Goal: Register for event/course

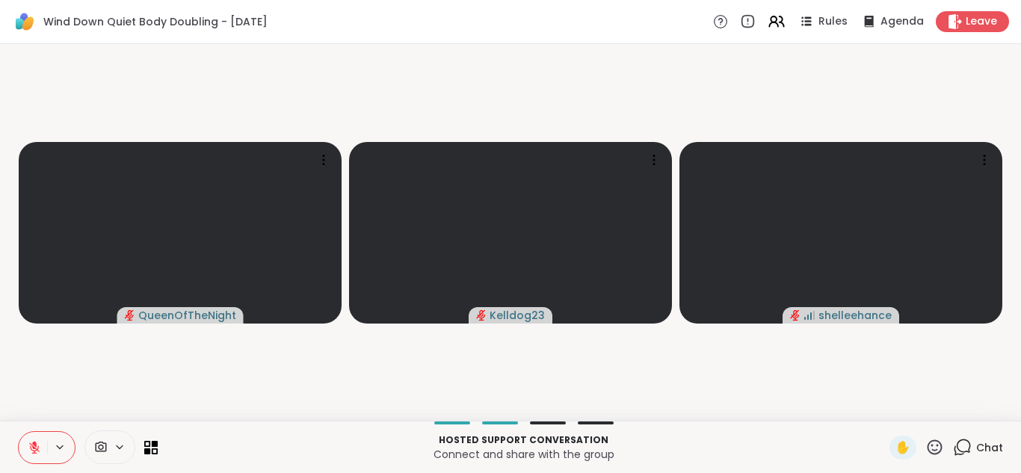
click at [968, 444] on icon at bounding box center [962, 447] width 19 height 19
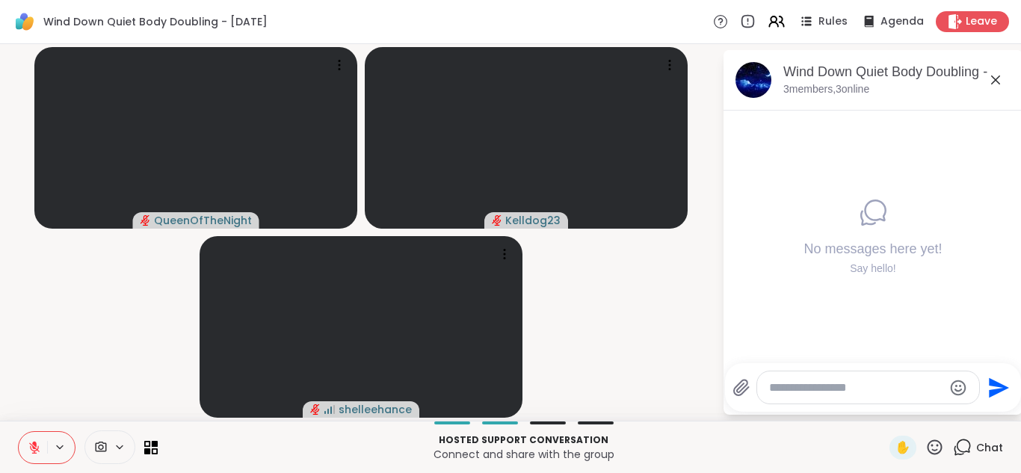
click at [823, 384] on textarea "Type your message" at bounding box center [856, 387] width 174 height 15
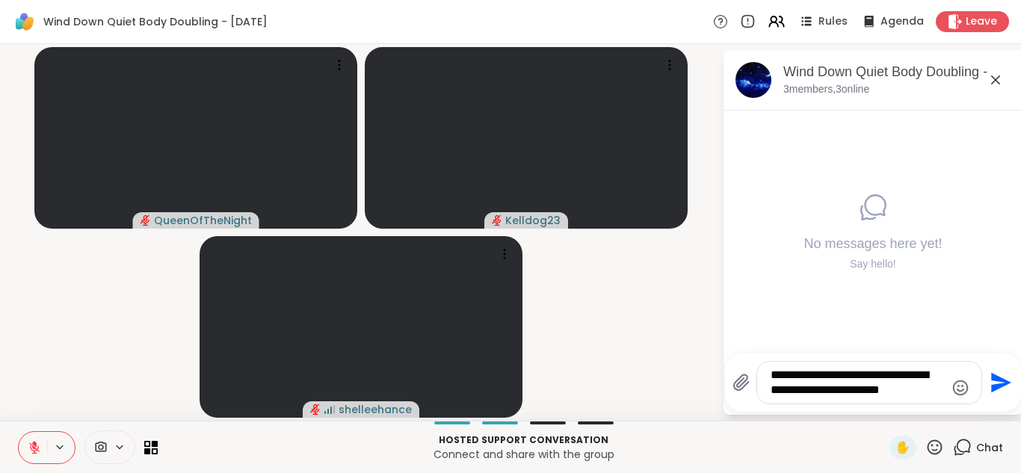
type textarea "**********"
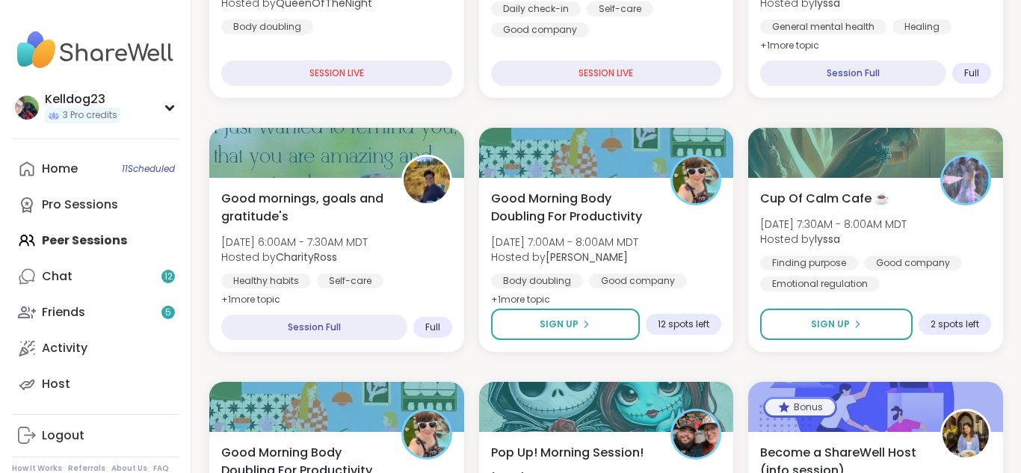
scroll to position [418, 0]
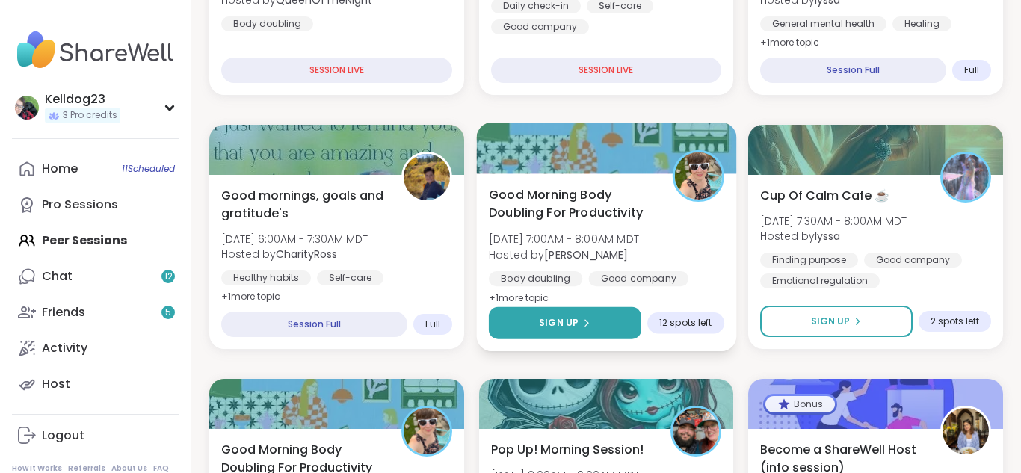
click at [572, 332] on button "Sign Up" at bounding box center [565, 323] width 152 height 32
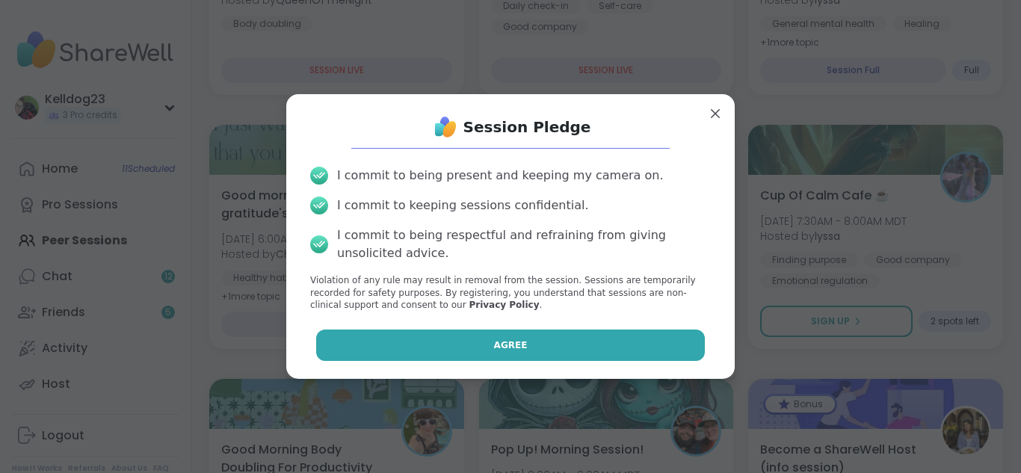
click at [460, 359] on button "Agree" at bounding box center [510, 345] width 389 height 31
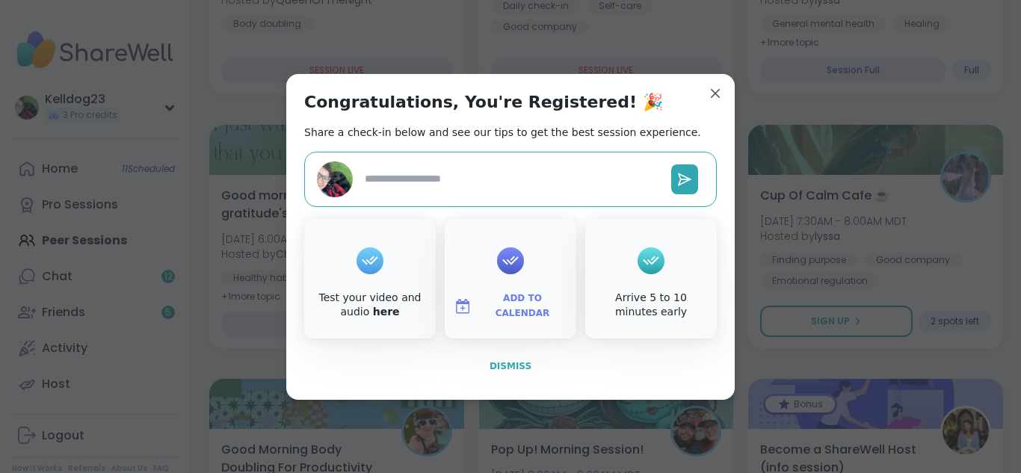
type textarea "*"
click at [512, 369] on span "Dismiss" at bounding box center [510, 366] width 42 height 10
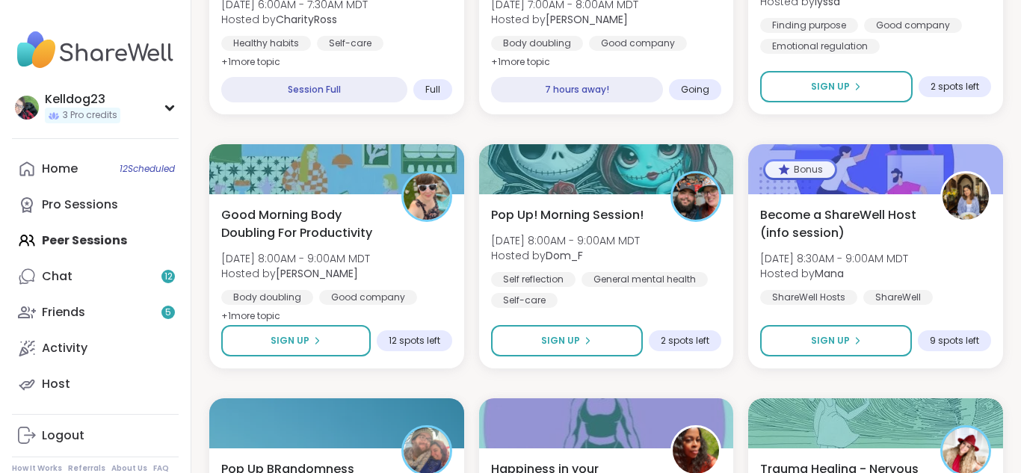
scroll to position [687, 0]
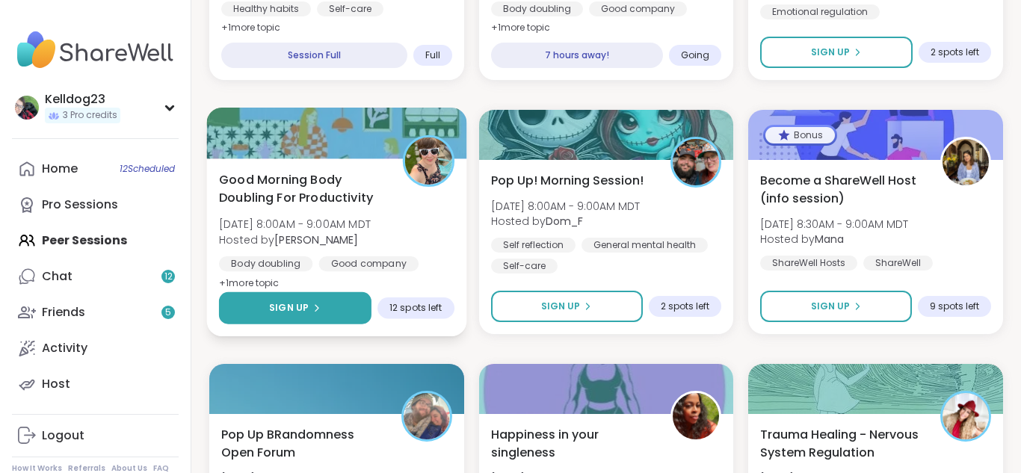
click at [291, 315] on span "Sign Up" at bounding box center [289, 307] width 40 height 13
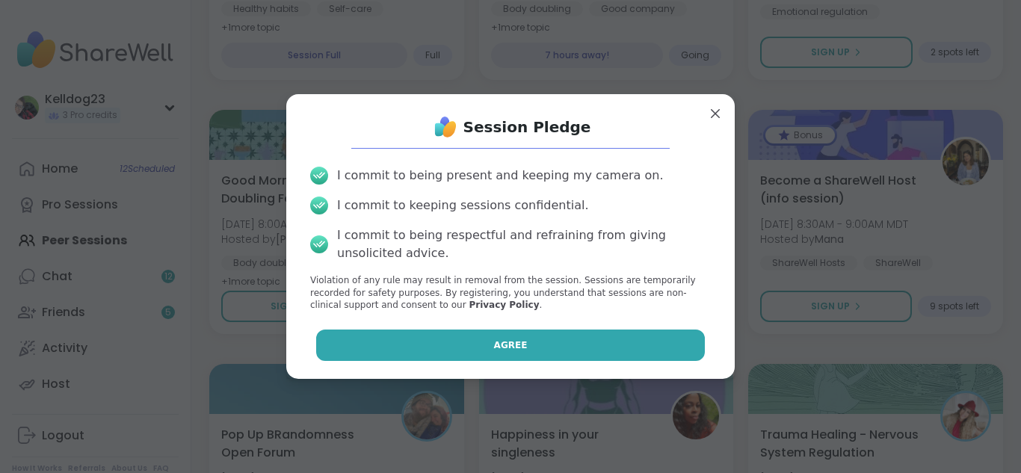
click at [491, 353] on button "Agree" at bounding box center [510, 345] width 389 height 31
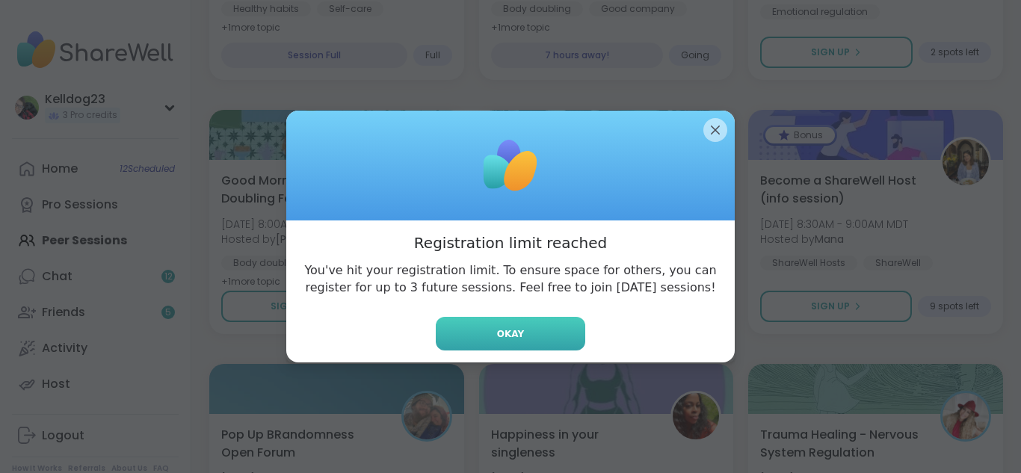
click at [511, 344] on button "Okay" at bounding box center [510, 334] width 149 height 34
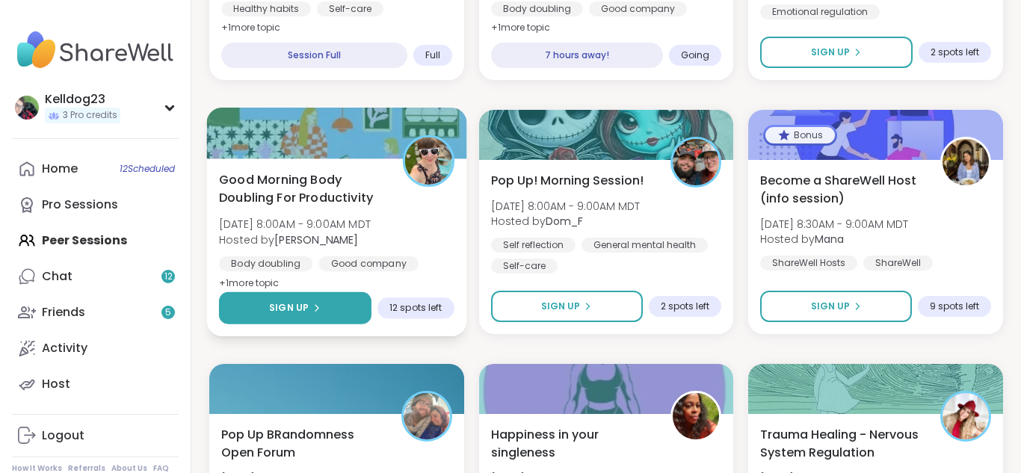
click at [279, 314] on span "Sign Up" at bounding box center [289, 307] width 40 height 13
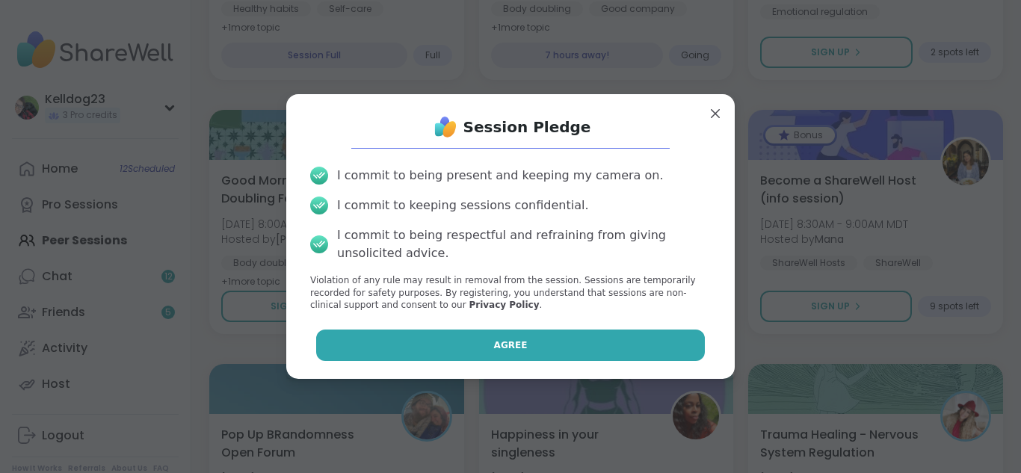
click at [454, 355] on button "Agree" at bounding box center [510, 345] width 389 height 31
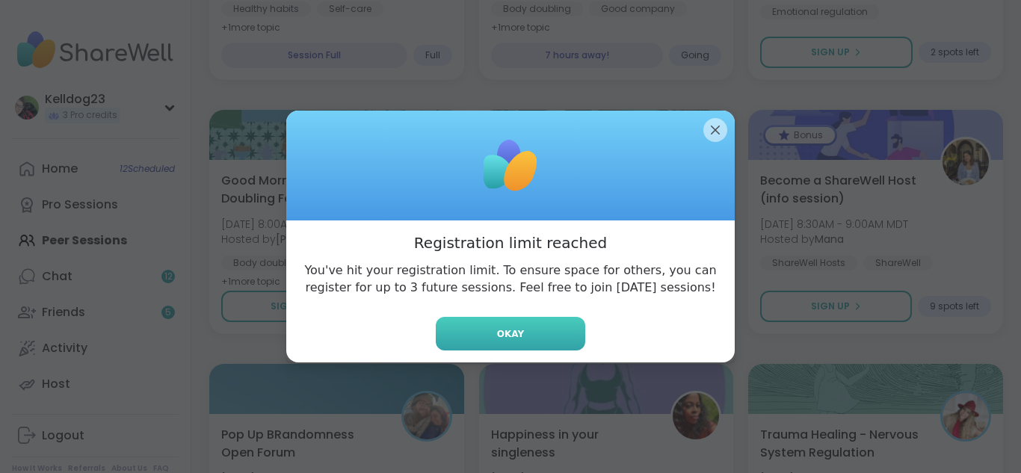
click at [487, 345] on button "Okay" at bounding box center [510, 334] width 149 height 34
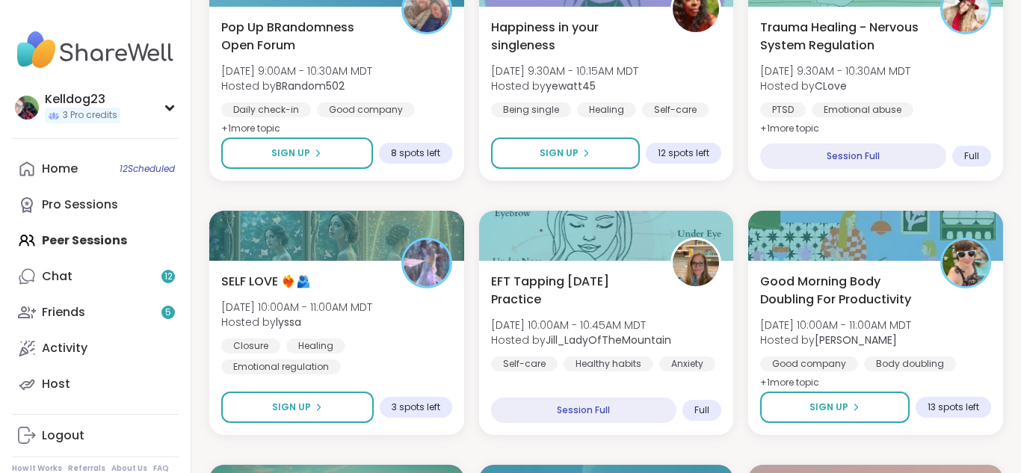
scroll to position [1136, 0]
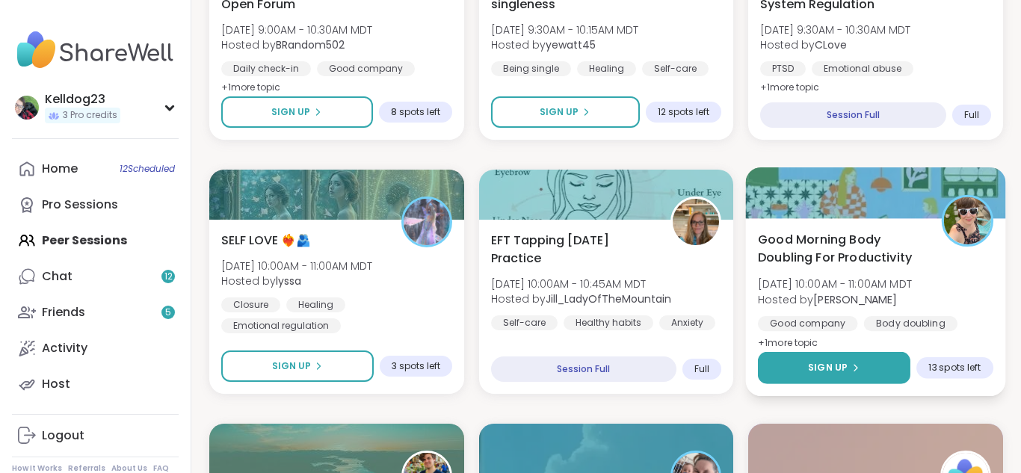
click at [805, 374] on button "Sign Up" at bounding box center [834, 368] width 152 height 32
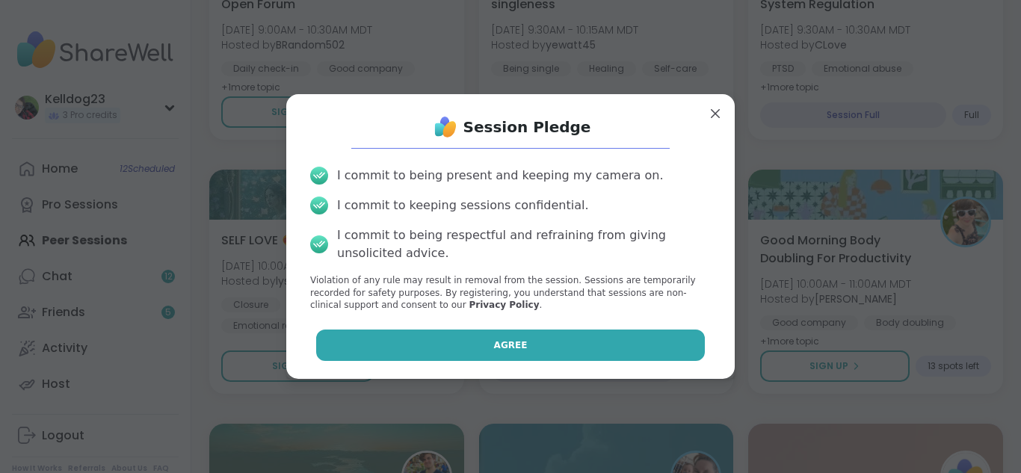
click at [570, 347] on button "Agree" at bounding box center [510, 345] width 389 height 31
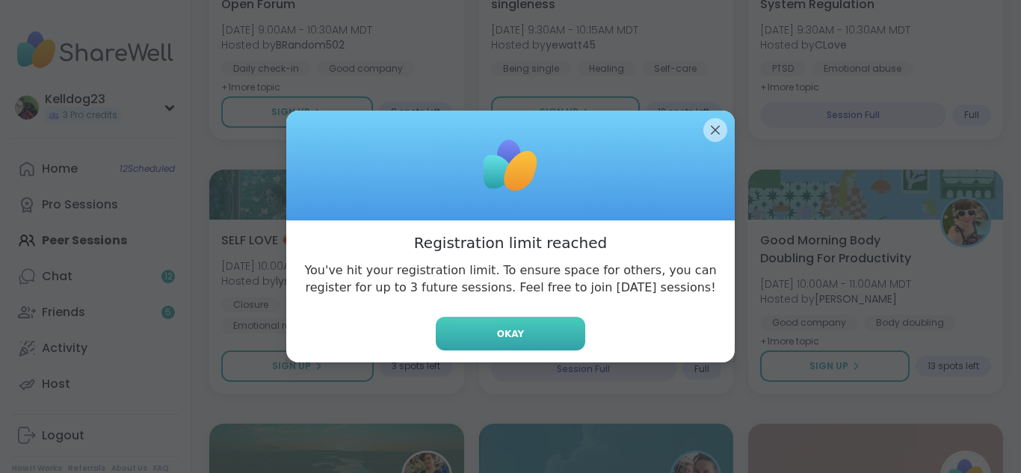
click at [543, 344] on button "Okay" at bounding box center [510, 334] width 149 height 34
